Goal: Task Accomplishment & Management: Manage account settings

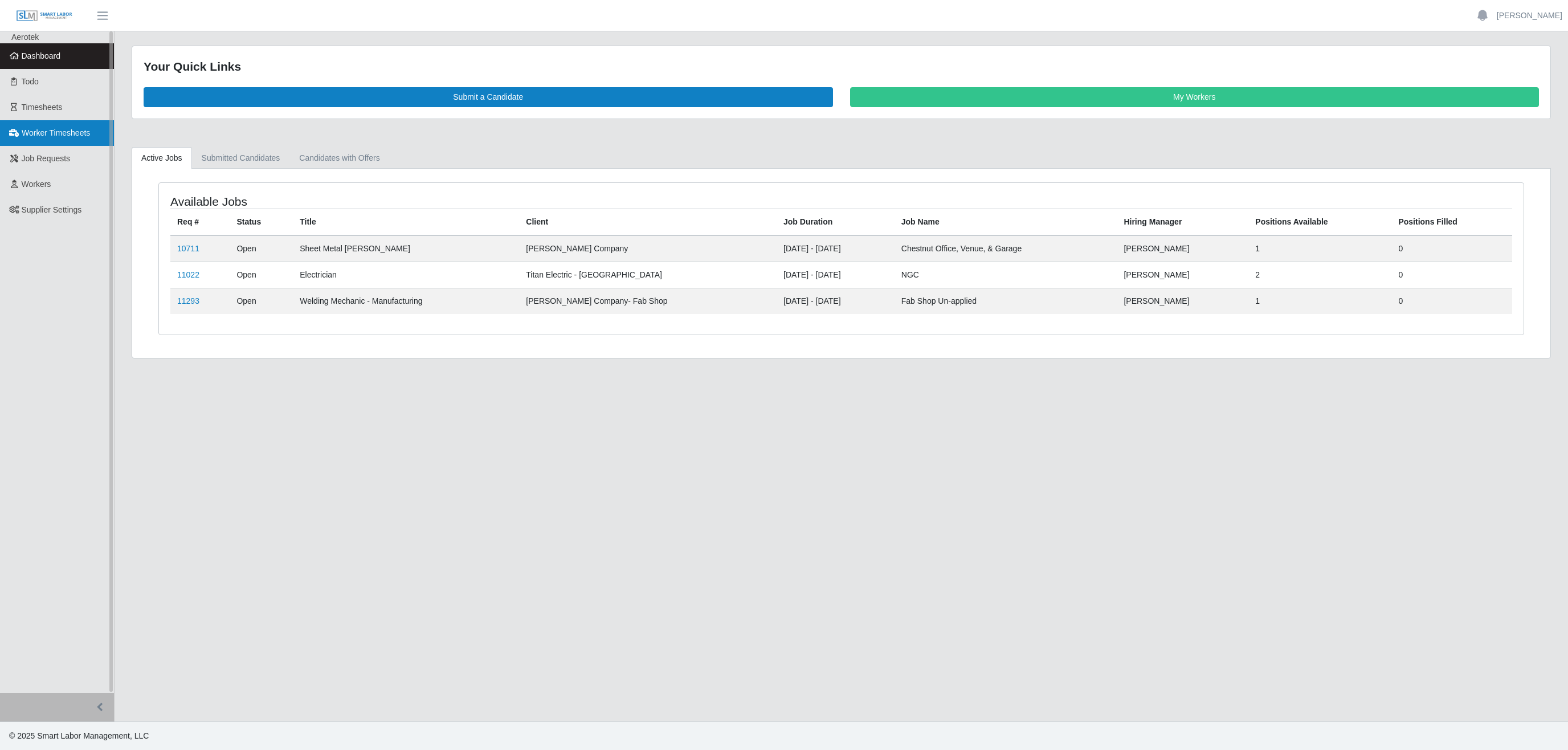
click at [60, 138] on span "Worker Timesheets" at bounding box center [56, 133] width 68 height 9
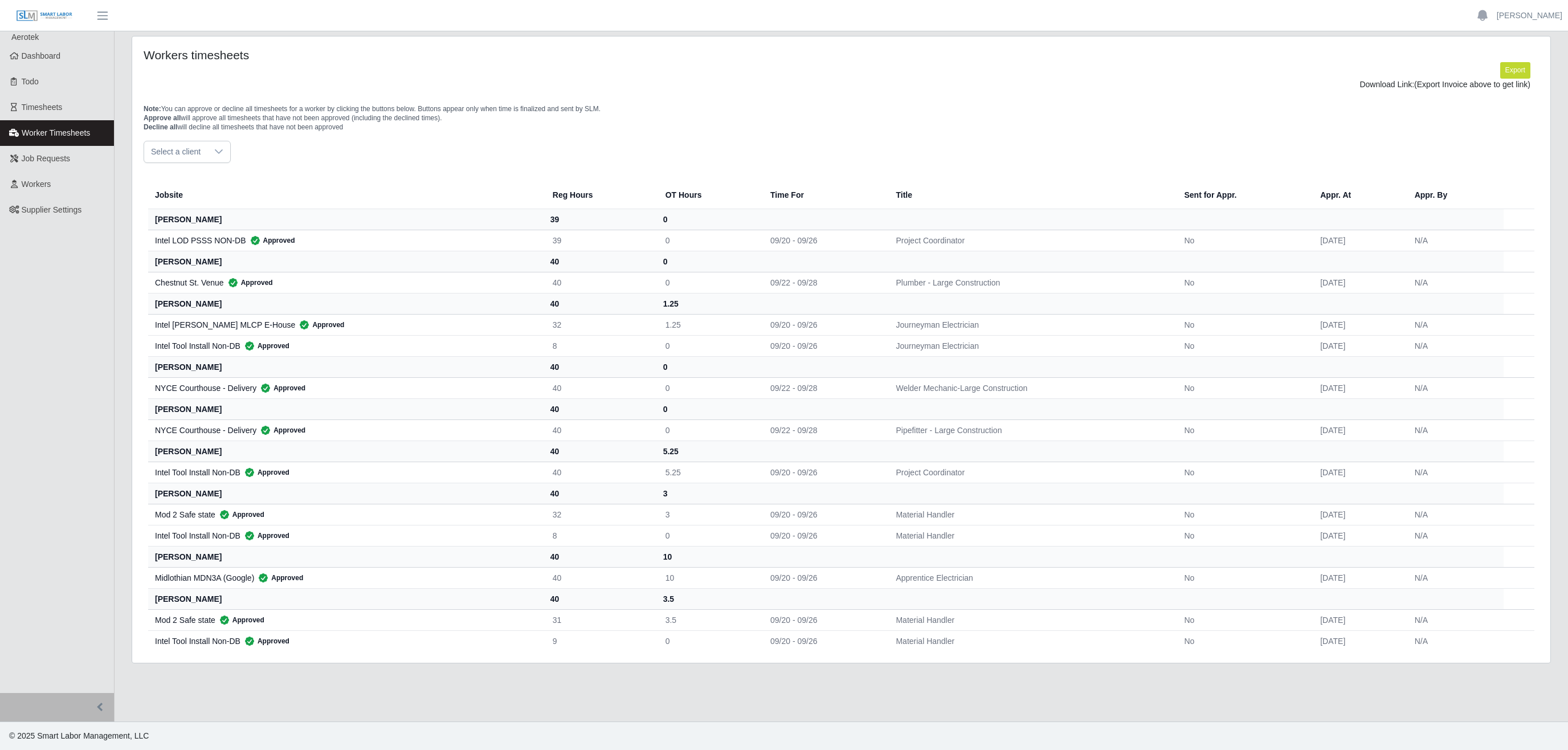
click at [187, 155] on span "Select a client" at bounding box center [176, 152] width 63 height 21
click at [245, 287] on span "Lee Company - Special Projects" at bounding box center [237, 281] width 166 height 12
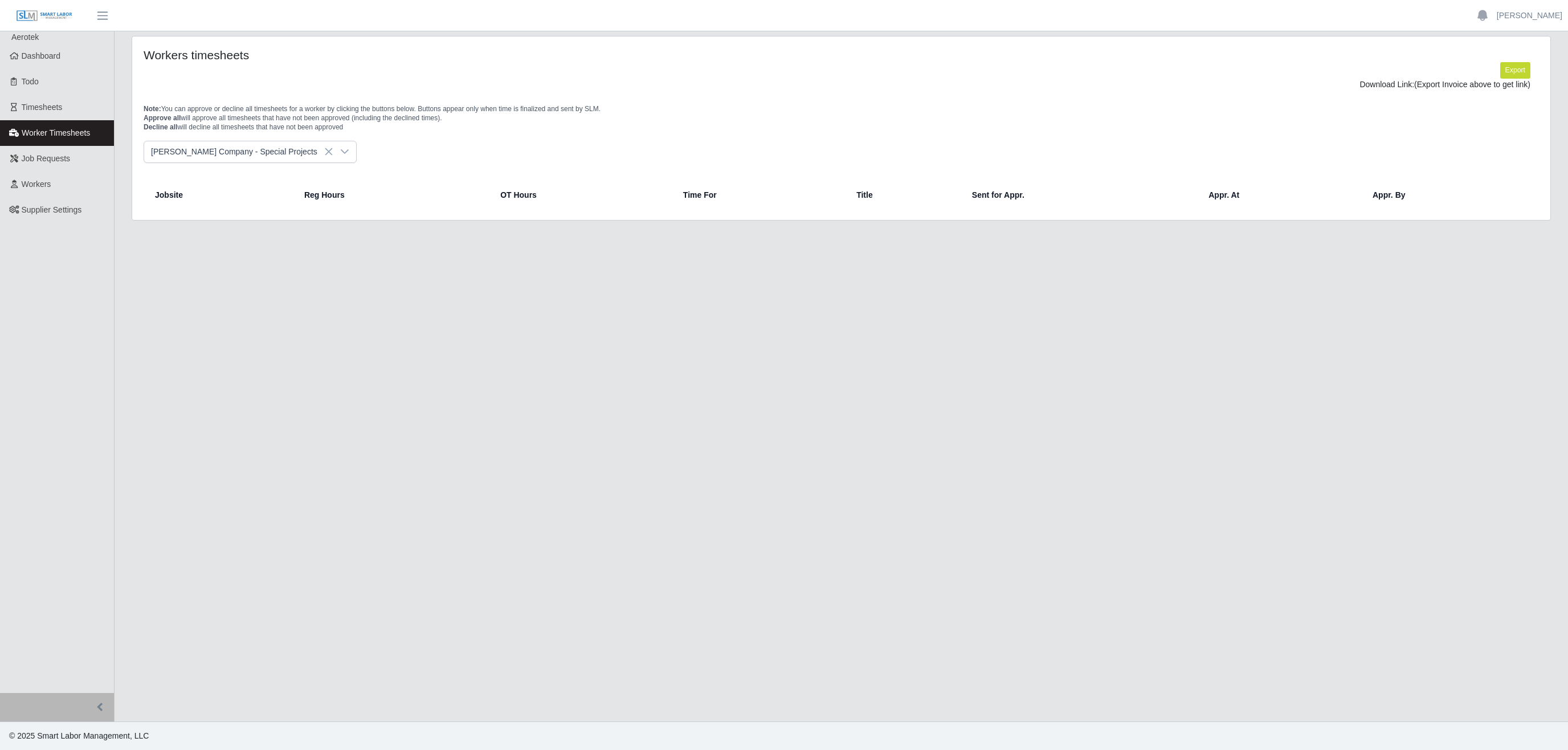
click at [333, 152] on div at bounding box center [344, 152] width 23 height 21
click at [234, 259] on span "[PERSON_NAME] Company- Fab Shop" at bounding box center [225, 259] width 141 height 12
click at [308, 152] on div at bounding box center [319, 152] width 23 height 21
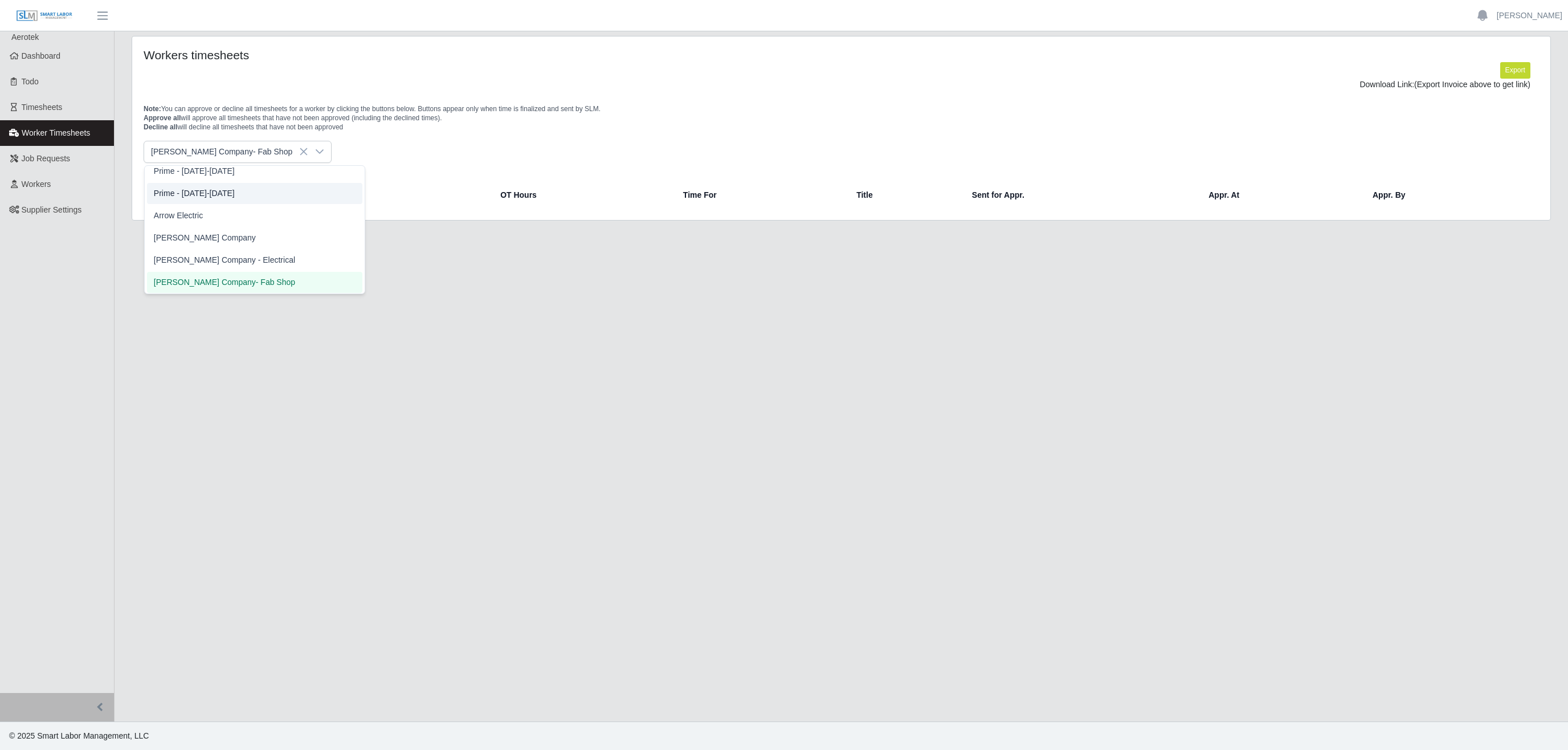
scroll to position [291, 0]
click at [225, 269] on span "Lee Company - Electrical" at bounding box center [225, 265] width 141 height 12
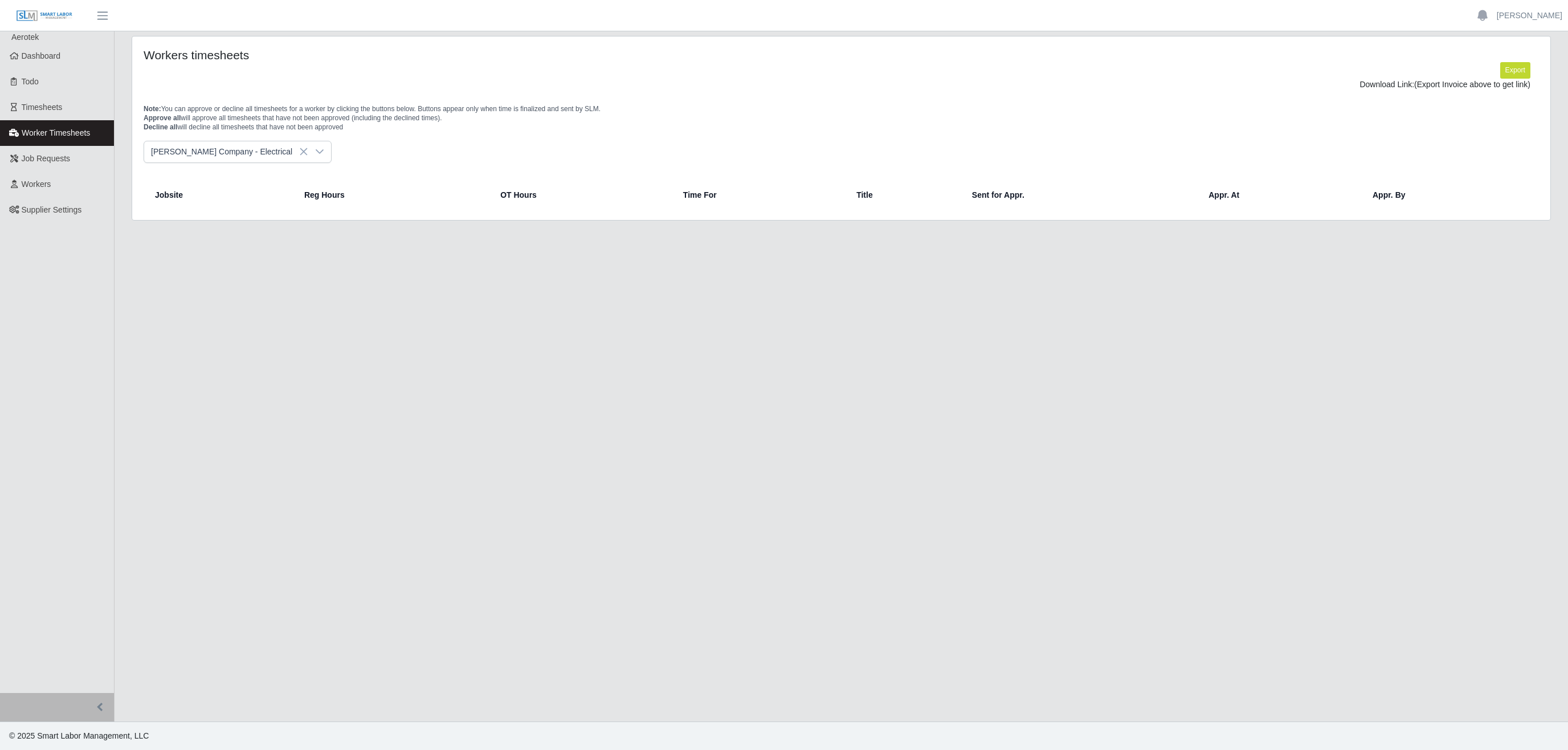
click at [315, 156] on icon at bounding box center [319, 151] width 9 height 9
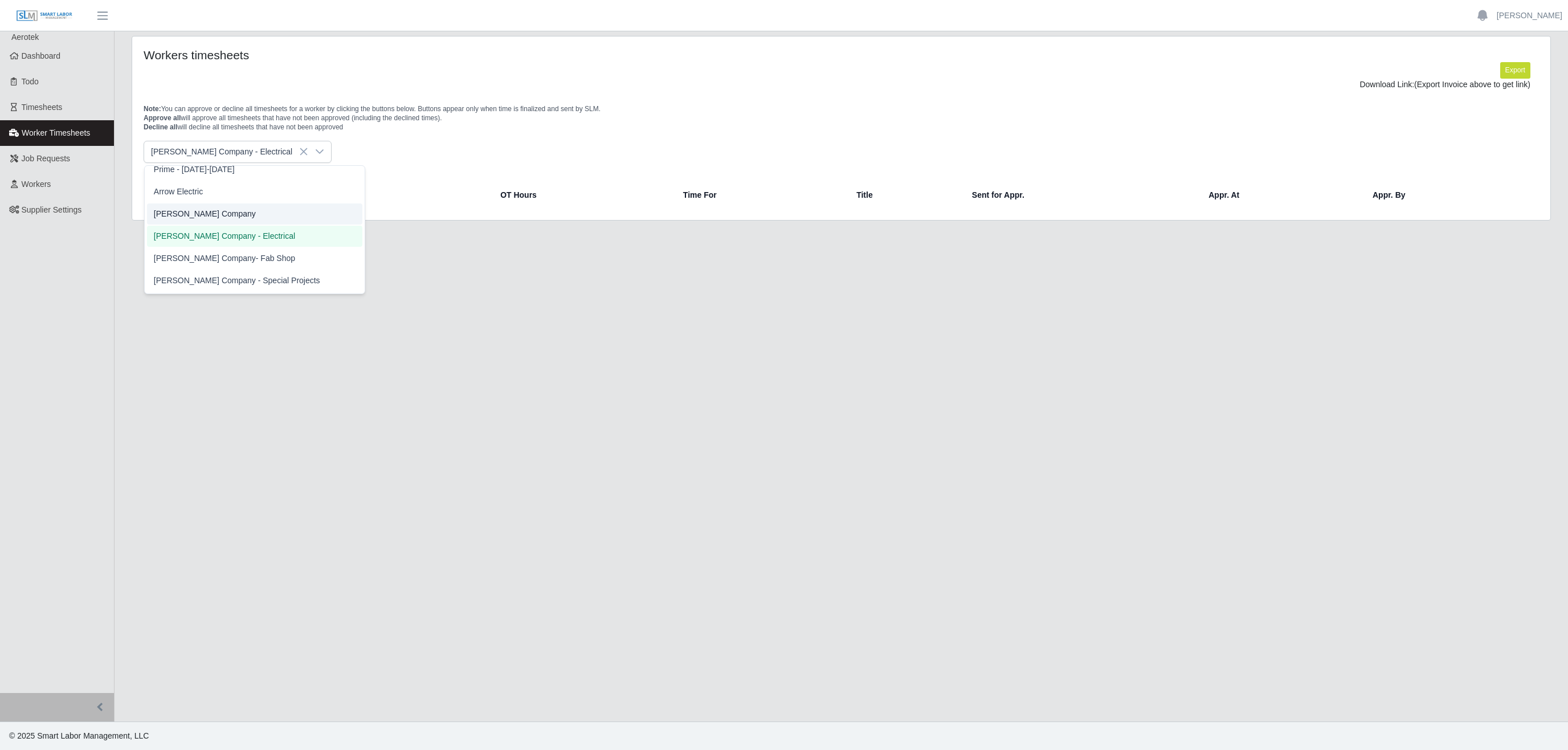
click at [217, 212] on li "[PERSON_NAME] Company" at bounding box center [255, 214] width 216 height 21
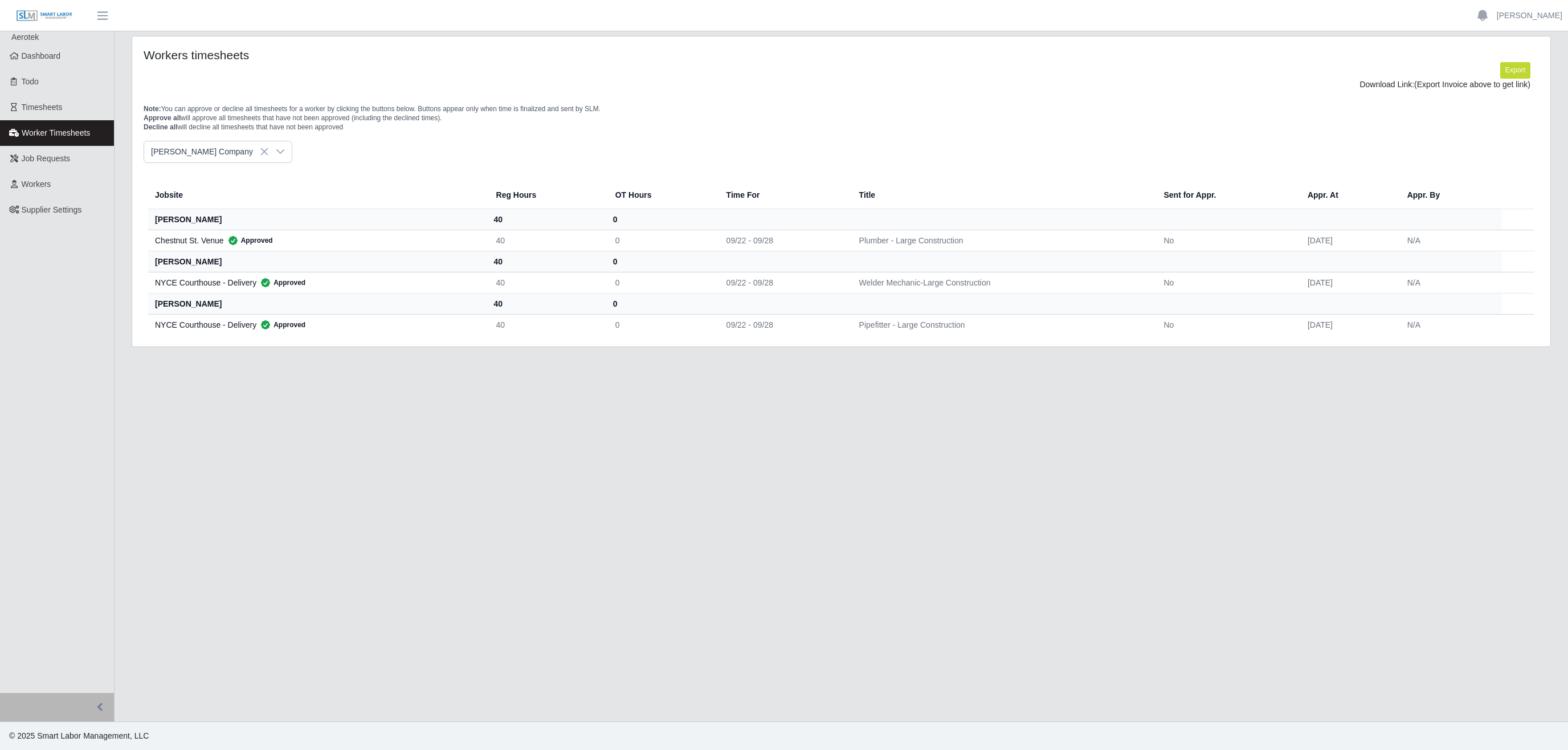
click at [269, 158] on div at bounding box center [280, 152] width 23 height 21
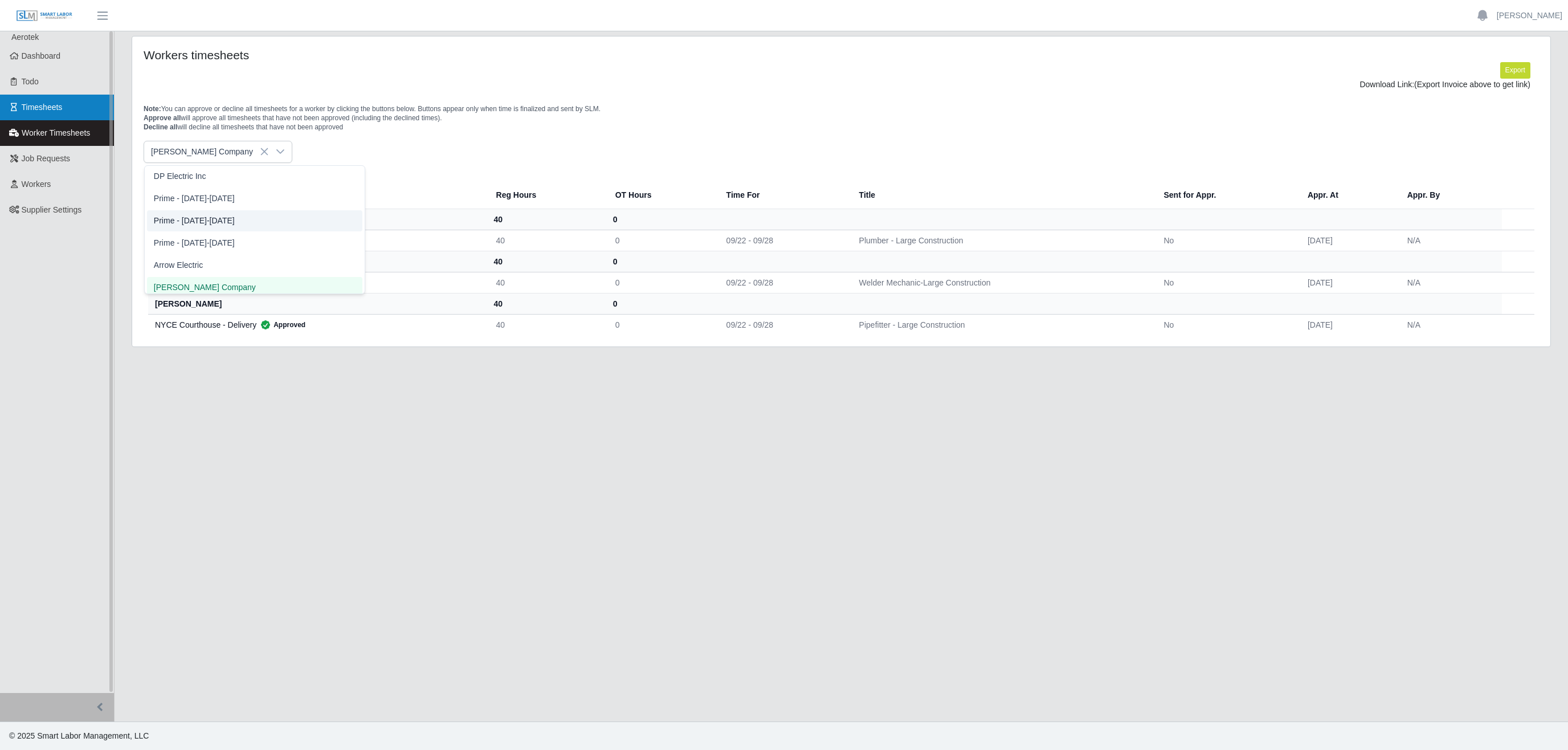
click at [60, 116] on link "Timesheets" at bounding box center [57, 107] width 114 height 26
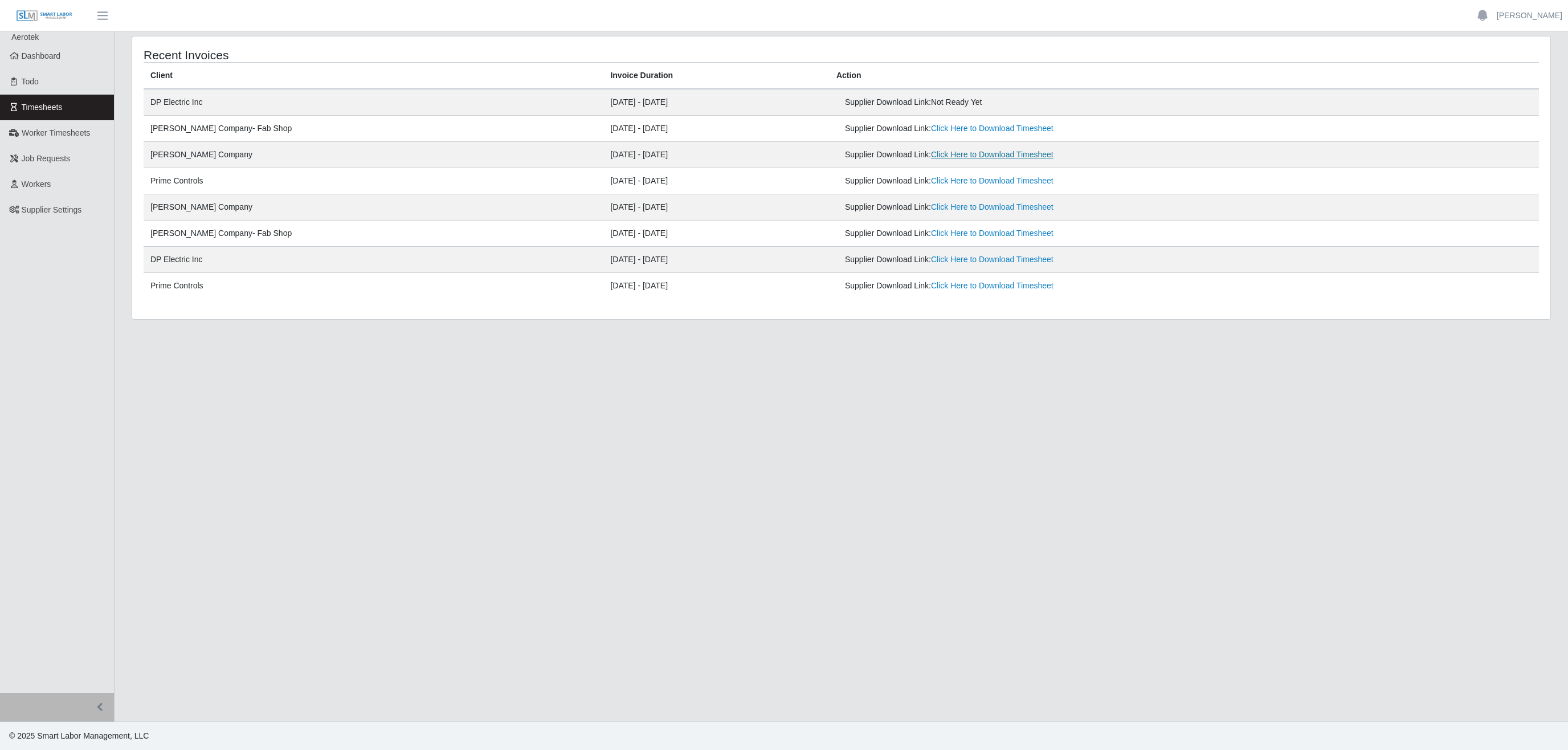
click at [937, 158] on link "Click Here to Download Timesheet" at bounding box center [992, 154] width 122 height 9
click at [931, 128] on link "Click Here to Download Timesheet" at bounding box center [992, 128] width 122 height 9
click at [86, 139] on link "Worker Timesheets" at bounding box center [57, 133] width 114 height 26
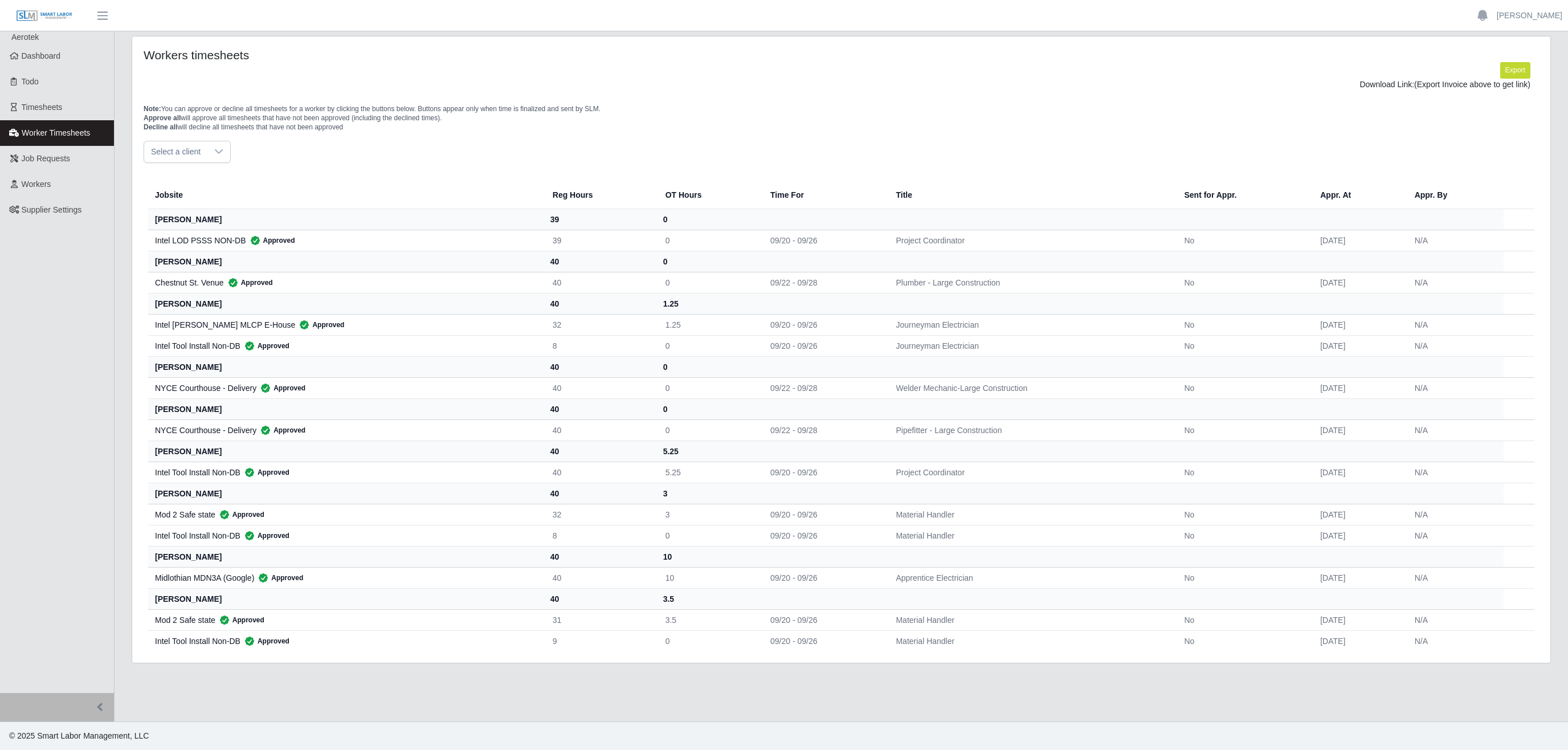
click at [209, 151] on div at bounding box center [219, 152] width 23 height 21
click at [204, 218] on li "[PERSON_NAME] Company" at bounding box center [255, 216] width 216 height 21
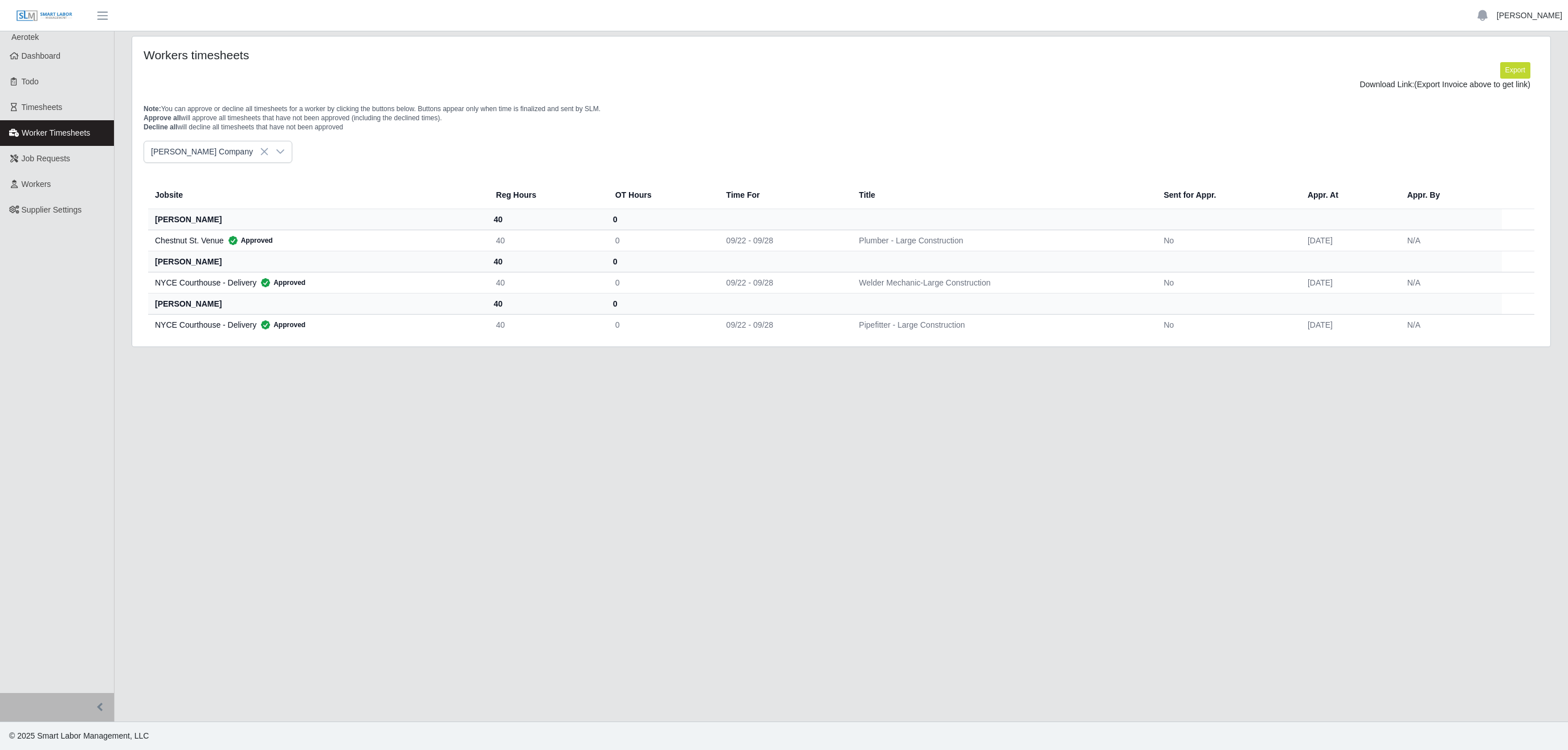
click at [1540, 21] on link "[PERSON_NAME]" at bounding box center [1530, 16] width 66 height 12
click at [1507, 79] on link "Logout" at bounding box center [1516, 79] width 102 height 24
